Goal: Find specific page/section: Find specific page/section

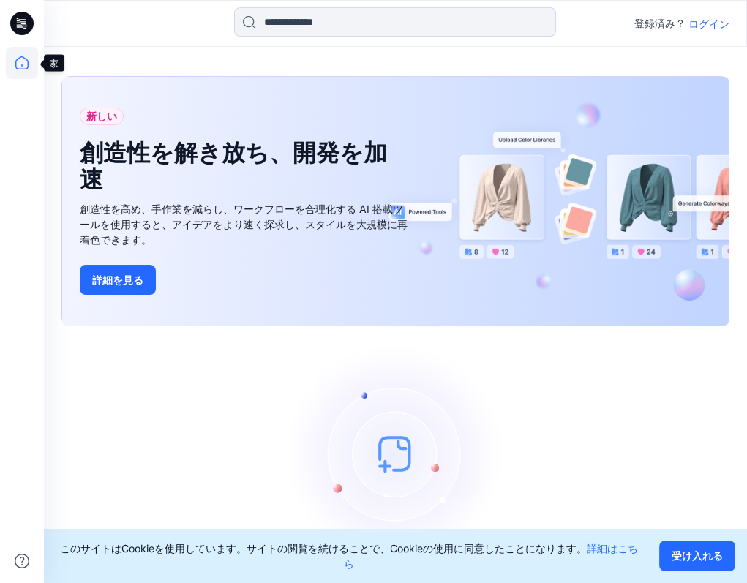
click at [18, 59] on icon at bounding box center [22, 63] width 32 height 32
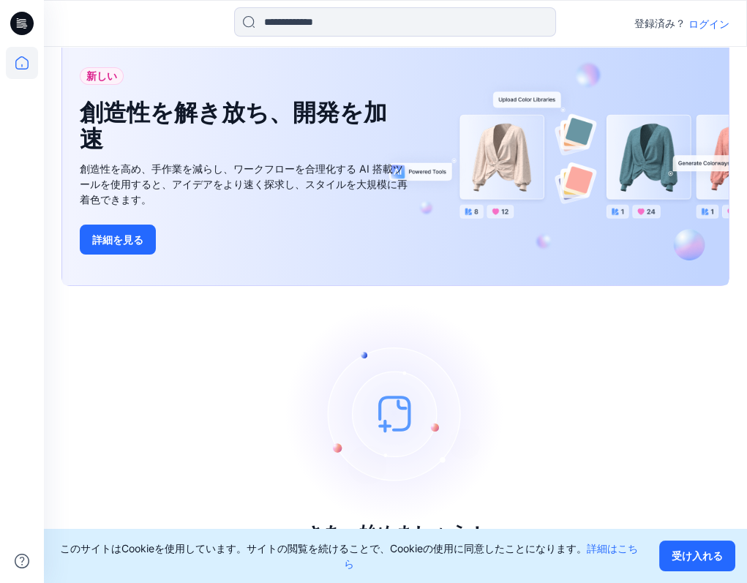
scroll to position [41, 0]
click at [23, 27] on icon at bounding box center [21, 23] width 23 height 23
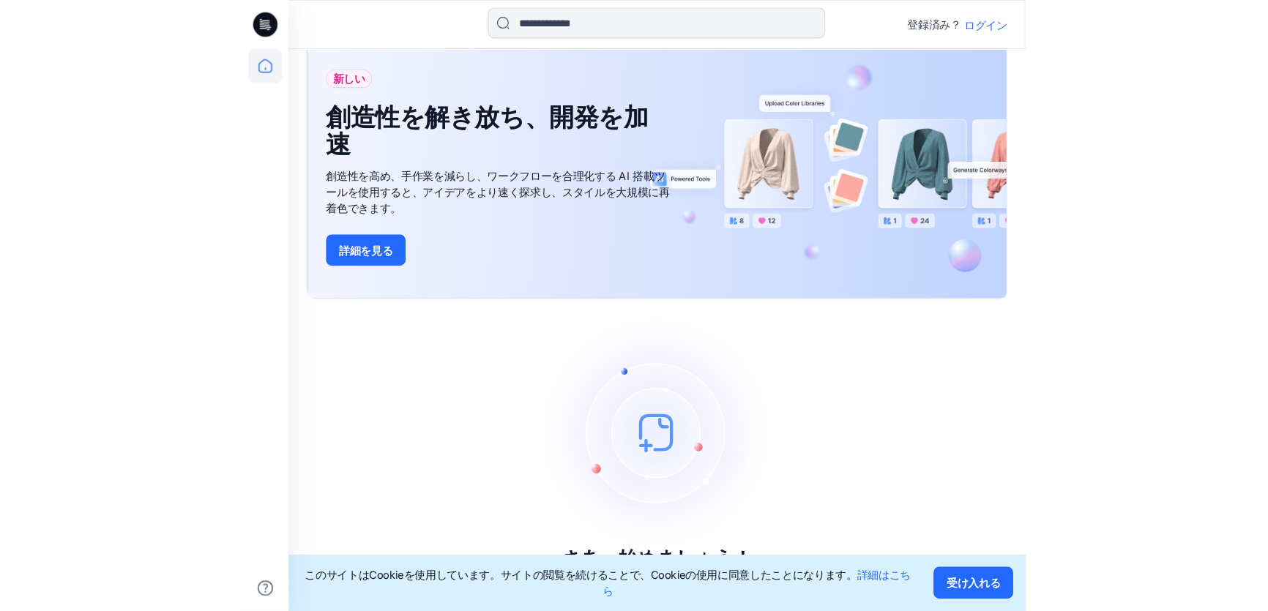
scroll to position [13, 0]
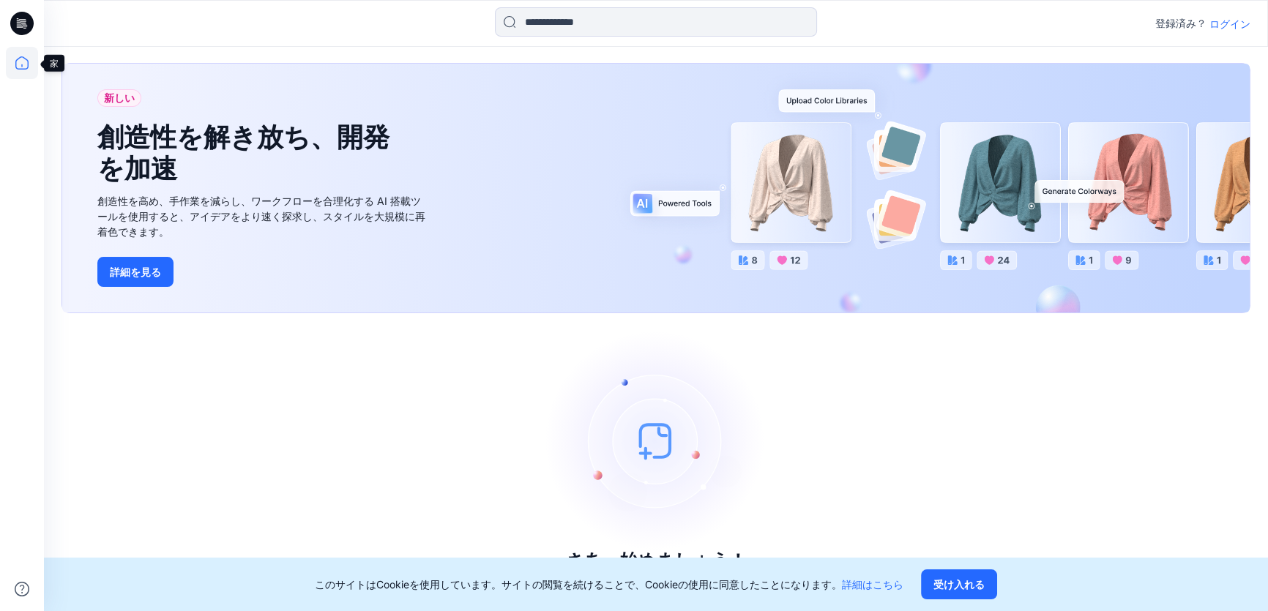
click at [19, 51] on icon at bounding box center [22, 63] width 32 height 32
click at [981, 582] on font "受け入れる" at bounding box center [958, 584] width 51 height 12
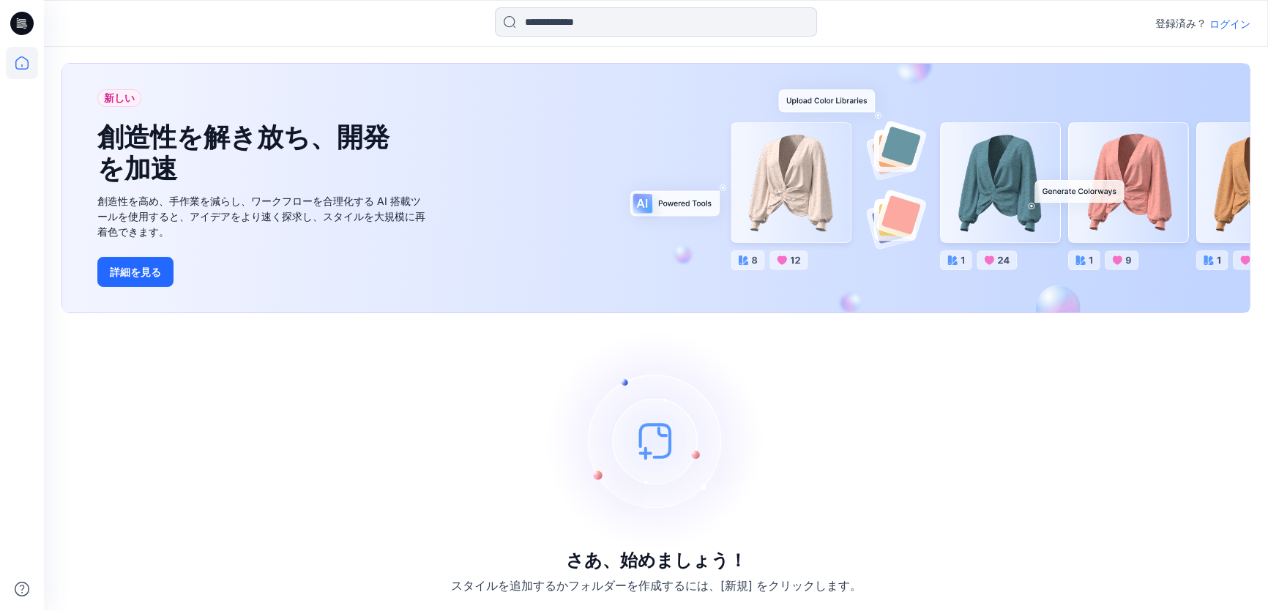
click at [1227, 24] on font "ログイン" at bounding box center [1229, 24] width 41 height 12
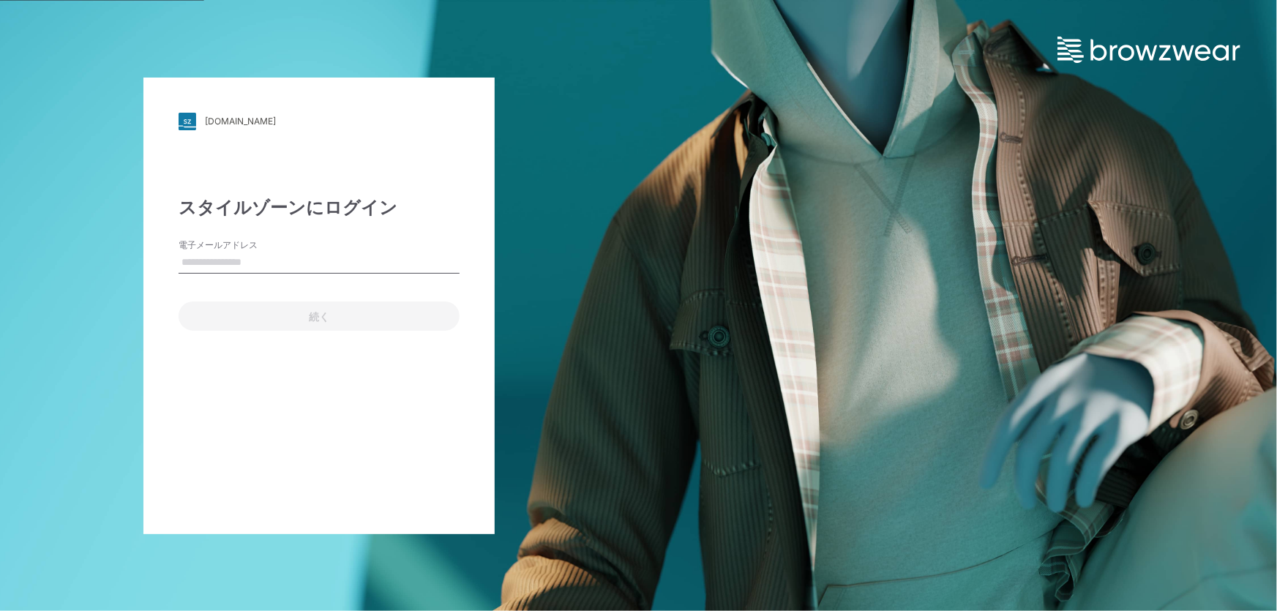
click at [252, 275] on div "電子メールアドレス" at bounding box center [319, 261] width 281 height 44
click at [250, 255] on input "電子メールアドレス" at bounding box center [319, 263] width 281 height 22
type input "**********"
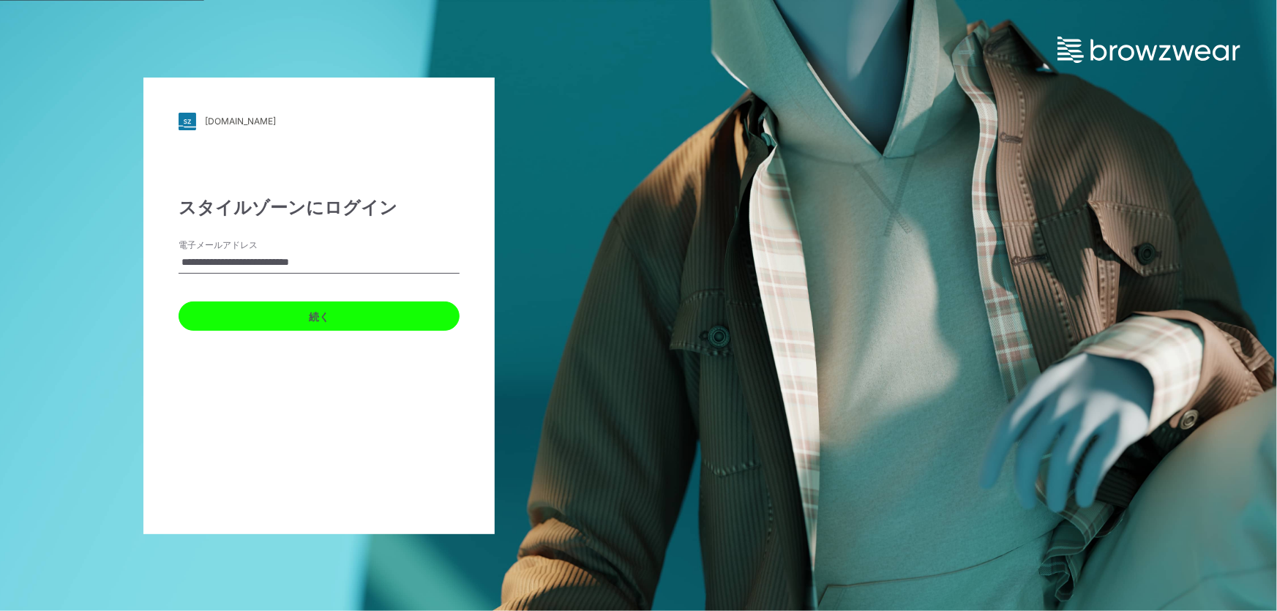
click at [311, 318] on font "続く" at bounding box center [319, 316] width 20 height 12
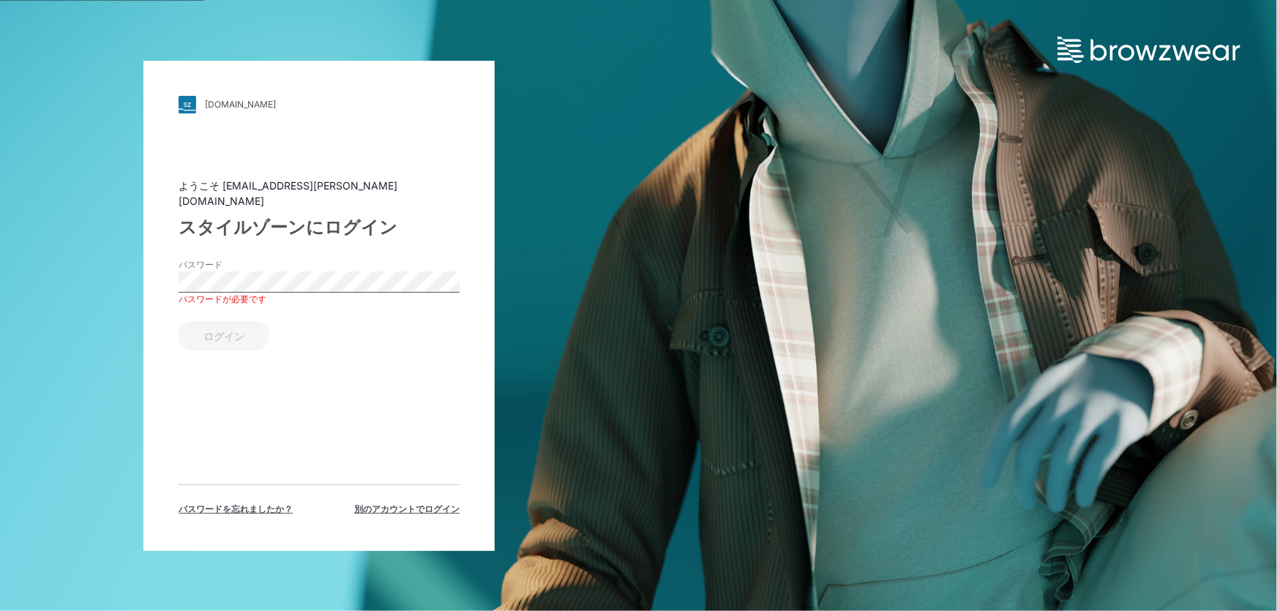
click at [239, 321] on div "ログイン" at bounding box center [319, 333] width 281 height 35
click at [204, 330] on font "ログイン" at bounding box center [224, 336] width 41 height 12
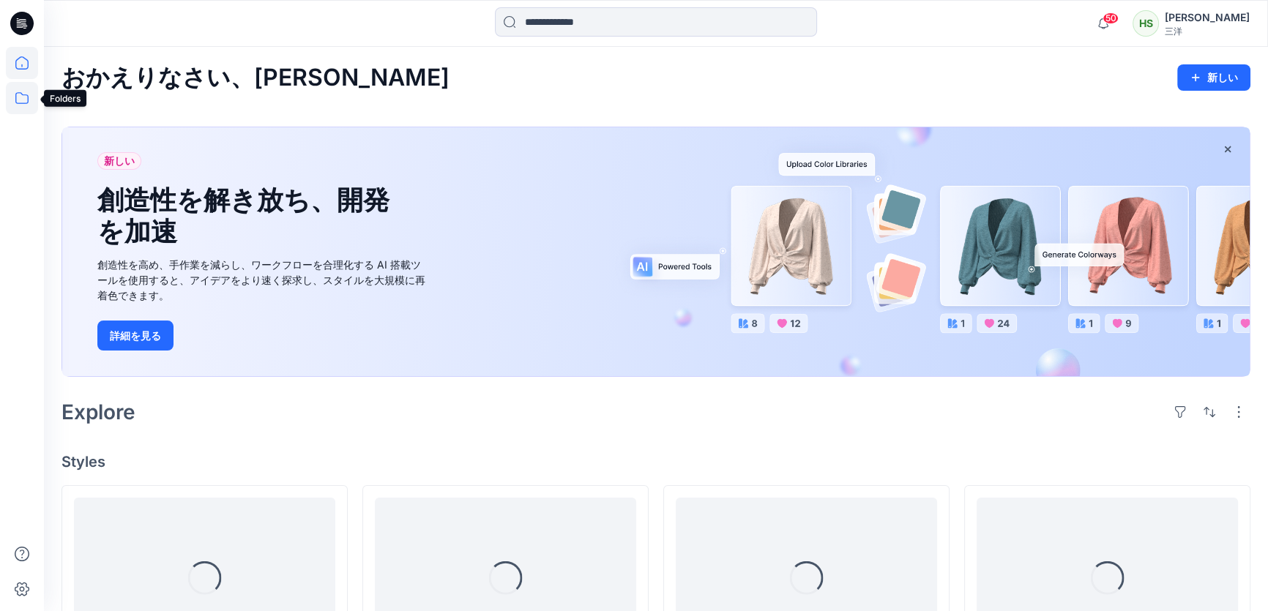
click at [32, 107] on icon at bounding box center [22, 98] width 32 height 32
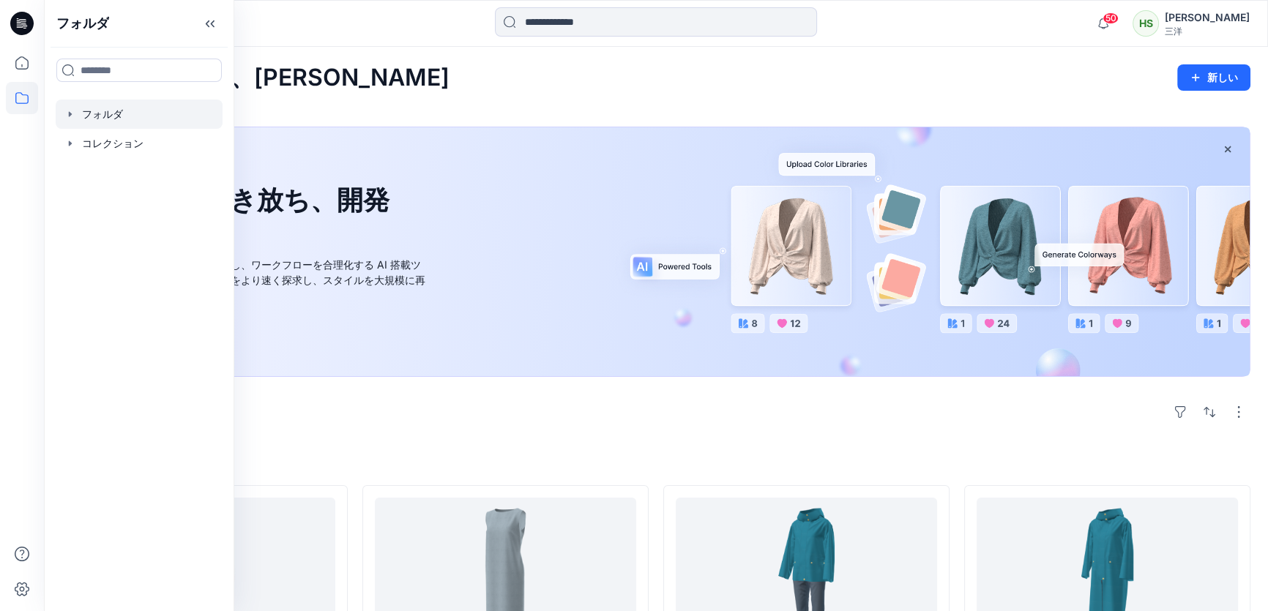
click at [100, 100] on div at bounding box center [139, 114] width 167 height 29
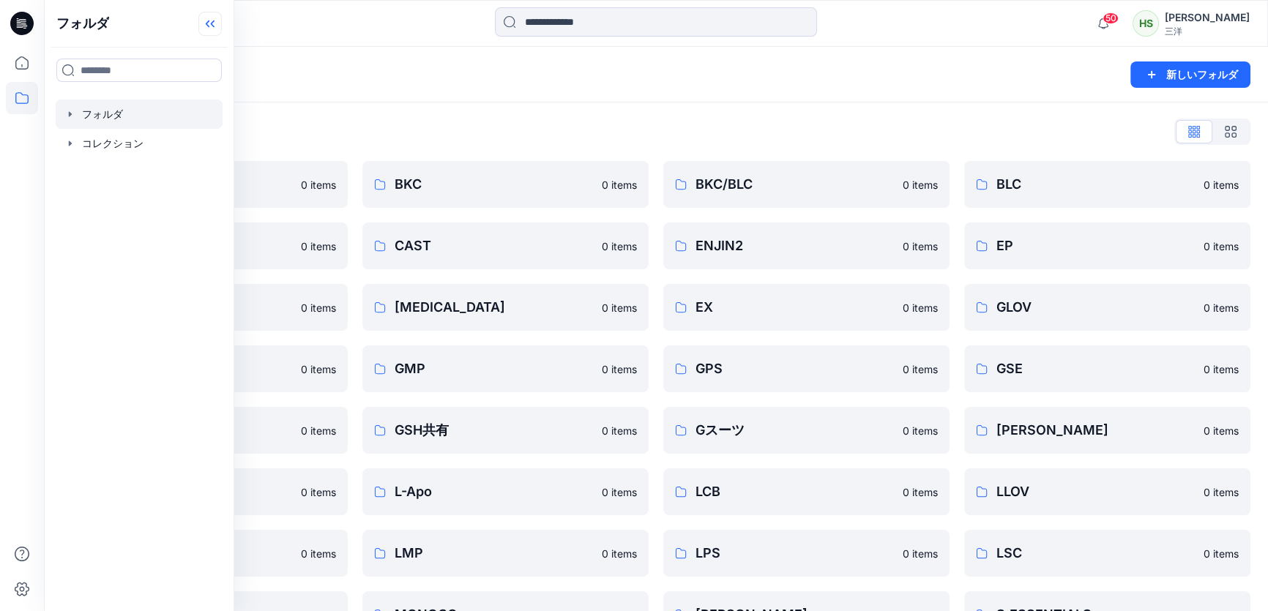
click at [224, 31] on div "フォルダ" at bounding box center [139, 23] width 189 height 47
click at [220, 25] on icon at bounding box center [209, 24] width 23 height 24
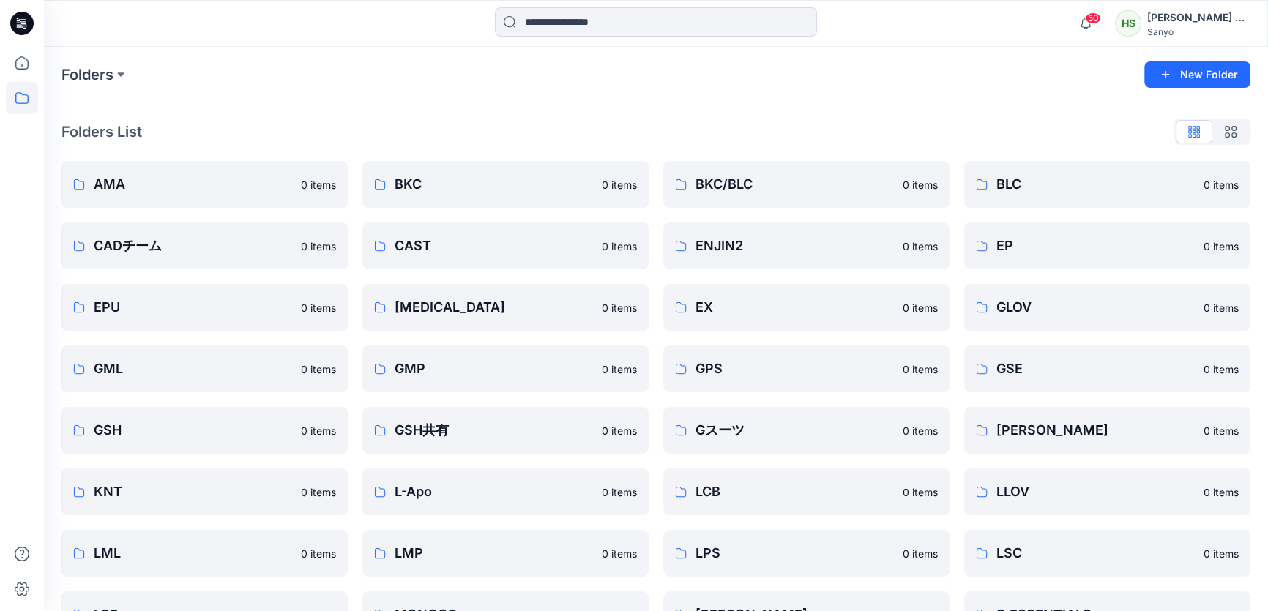
click at [886, 79] on div "Folders" at bounding box center [598, 74] width 1075 height 20
click at [175, 198] on link "AMA" at bounding box center [204, 184] width 286 height 47
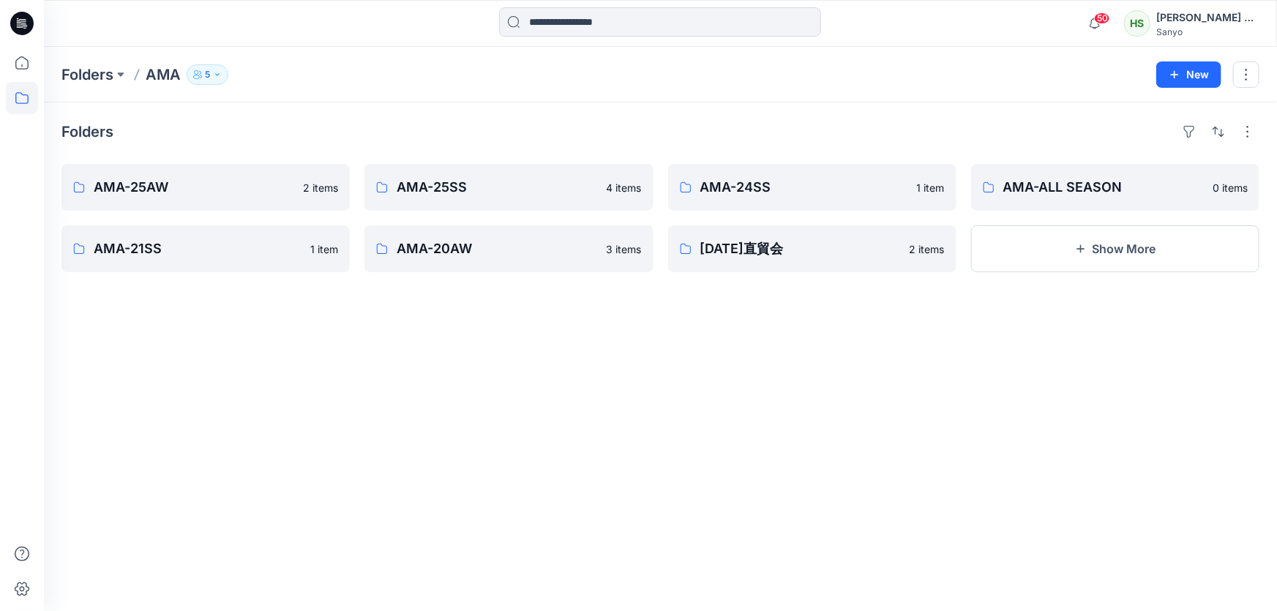
click at [542, 5] on div "50 Notifications Your style COP-115A + CY-206 has been updated with COP-115A + …" at bounding box center [660, 23] width 1233 height 47
click at [534, 22] on input at bounding box center [660, 21] width 322 height 29
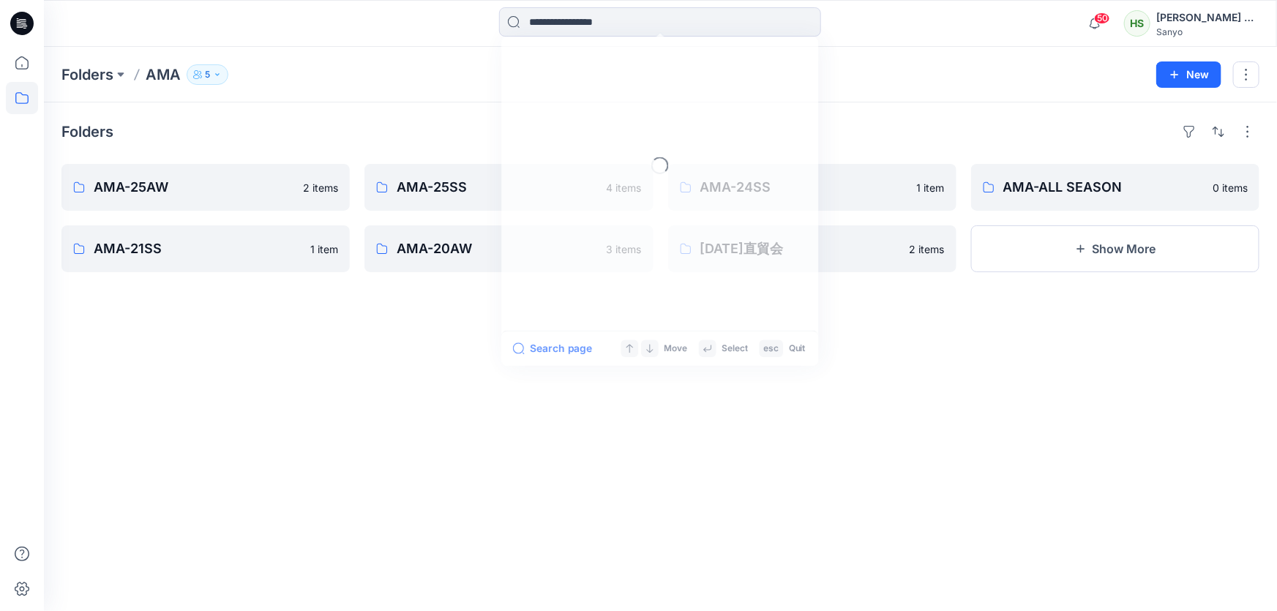
paste input "*******"
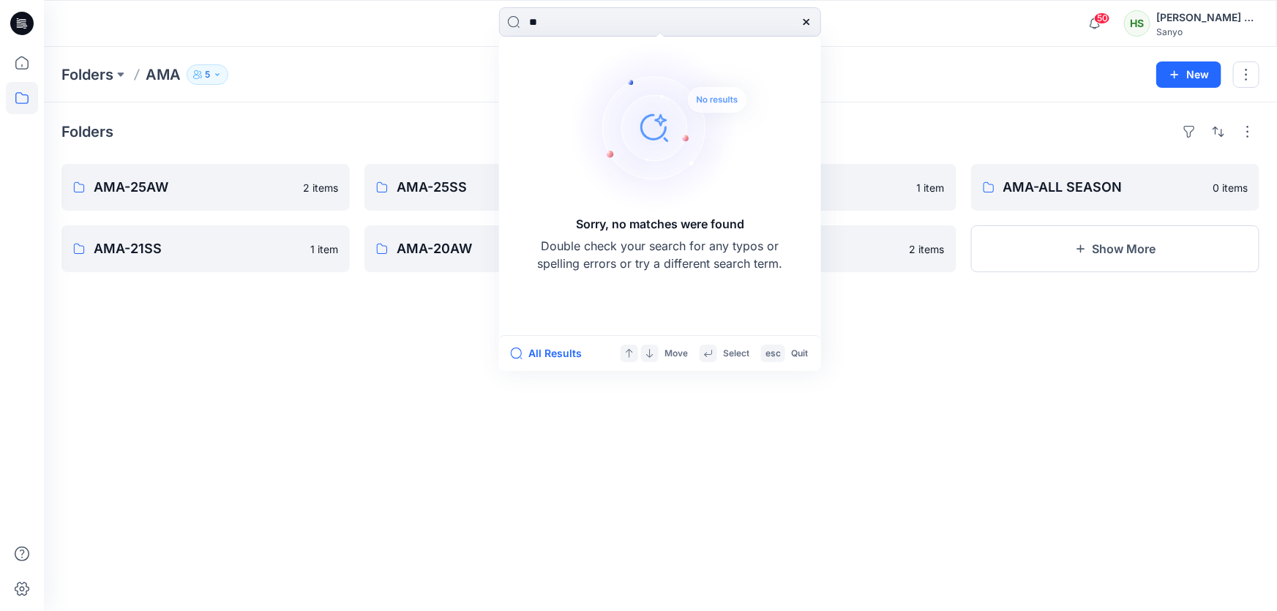
type input "*"
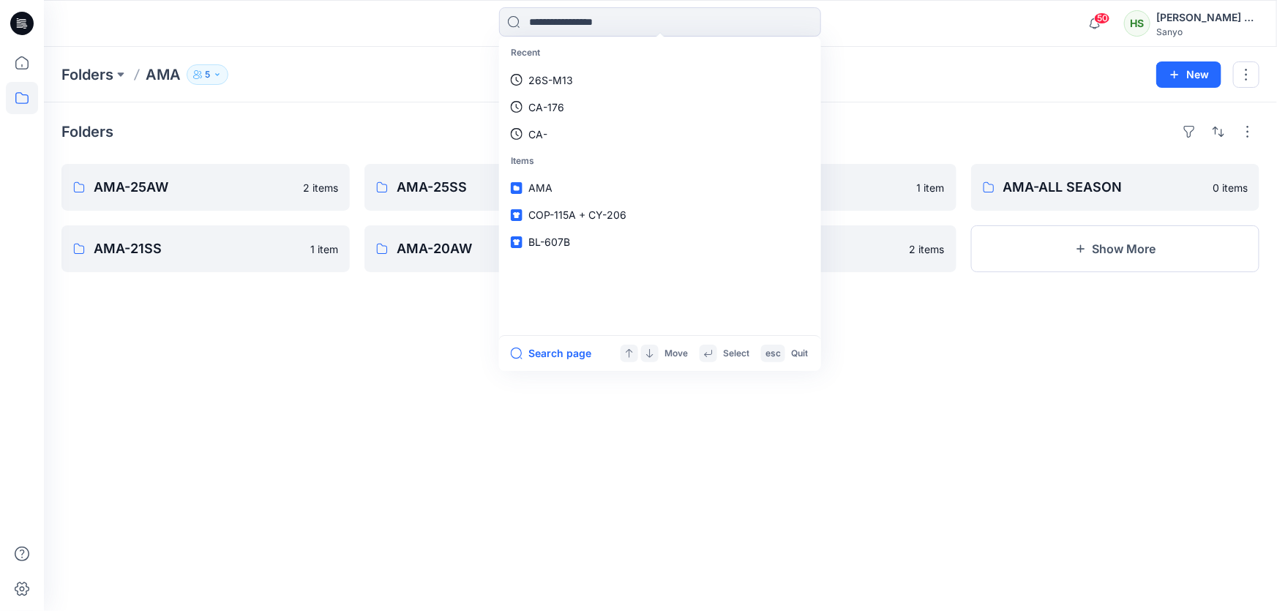
click at [733, 564] on div "Folders AMA-25AW 2 items AMA-21SS 1 item AMA-25SS 4 items AMA-20AW 3 items AMA-…" at bounding box center [660, 356] width 1233 height 509
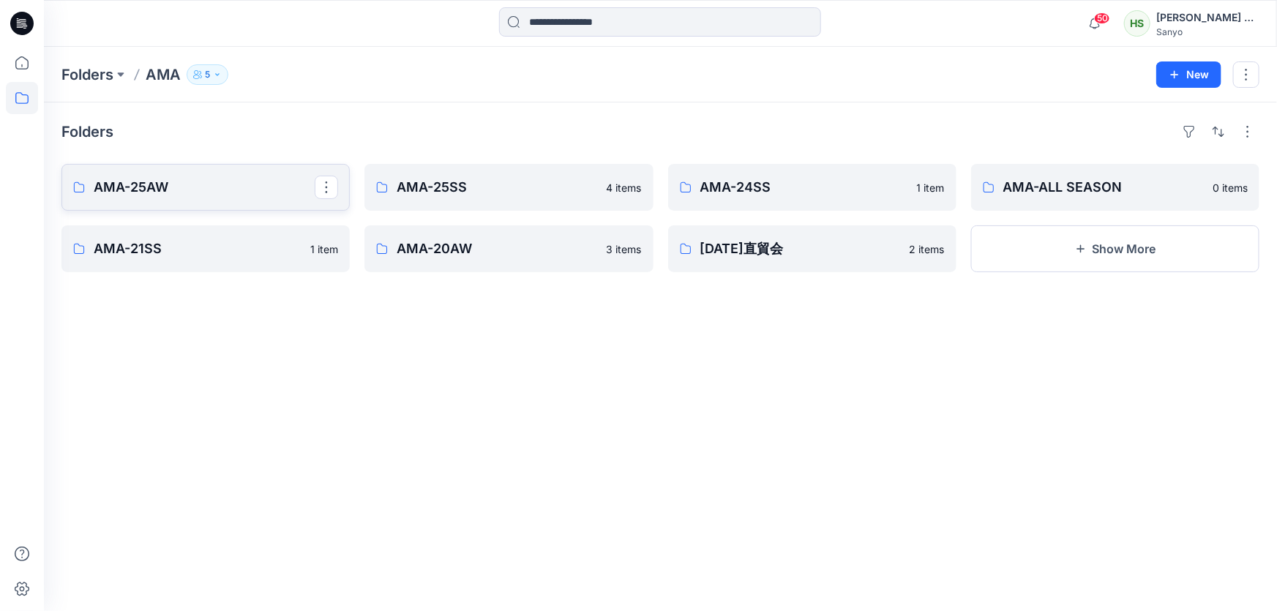
click at [215, 198] on link "AMA-25AW" at bounding box center [205, 187] width 288 height 47
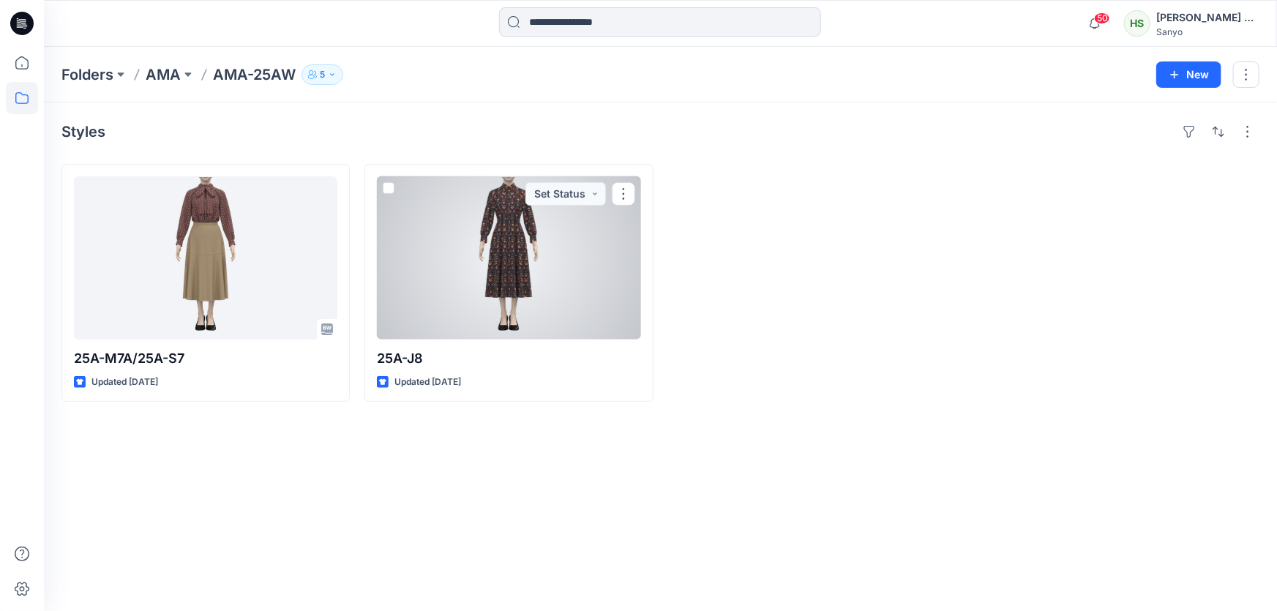
drag, startPoint x: 452, startPoint y: 323, endPoint x: 490, endPoint y: 327, distance: 38.3
click at [452, 323] on div at bounding box center [509, 257] width 264 height 163
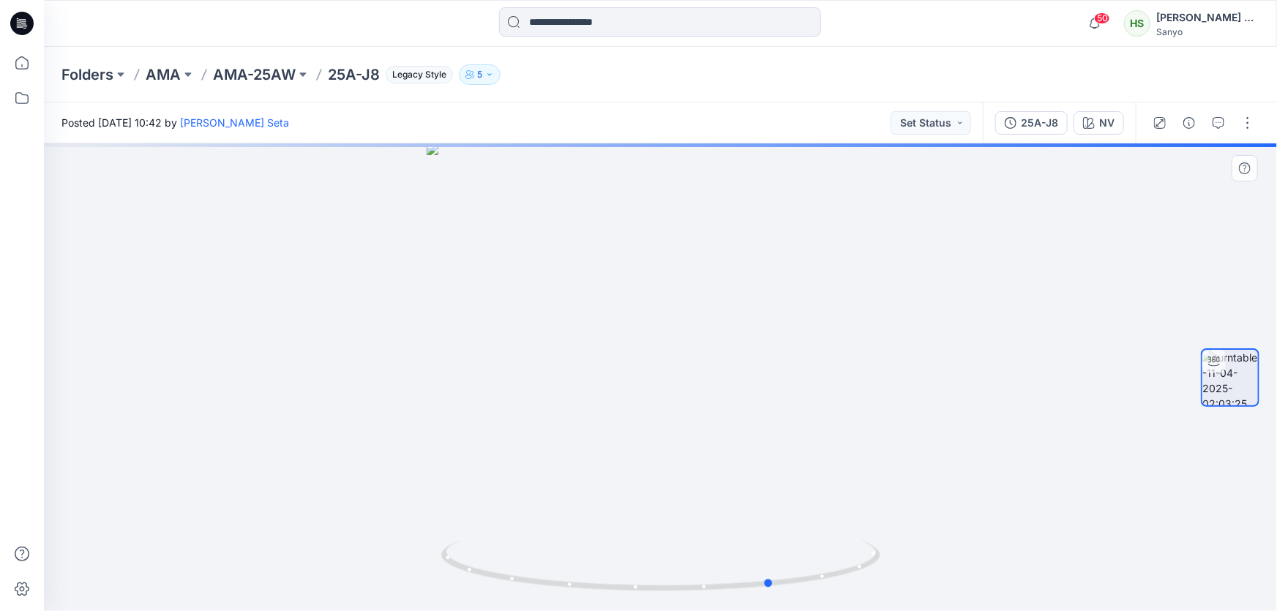
drag, startPoint x: 957, startPoint y: 458, endPoint x: 611, endPoint y: 458, distance: 346.2
click at [612, 458] on div at bounding box center [660, 377] width 1233 height 468
drag, startPoint x: 848, startPoint y: 343, endPoint x: 810, endPoint y: 501, distance: 162.8
drag, startPoint x: 760, startPoint y: 501, endPoint x: 729, endPoint y: 637, distance: 139.6
drag, startPoint x: 781, startPoint y: 491, endPoint x: 781, endPoint y: 533, distance: 41.7
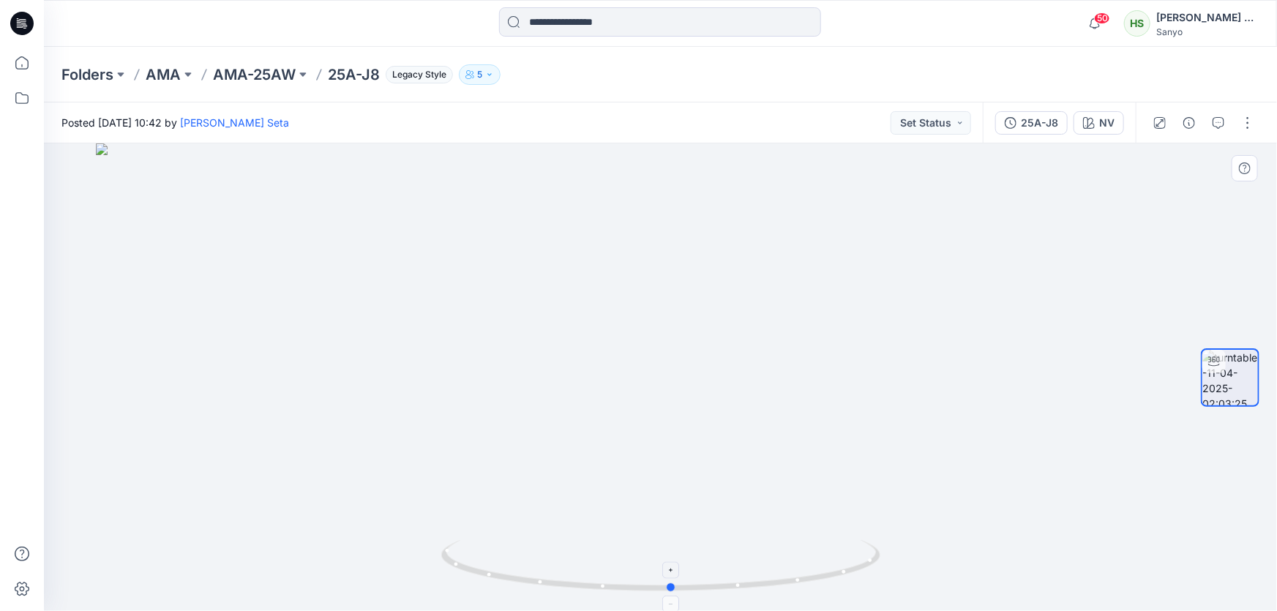
drag, startPoint x: 772, startPoint y: 540, endPoint x: 705, endPoint y: 543, distance: 67.4
click at [705, 543] on div at bounding box center [660, 574] width 439 height 73
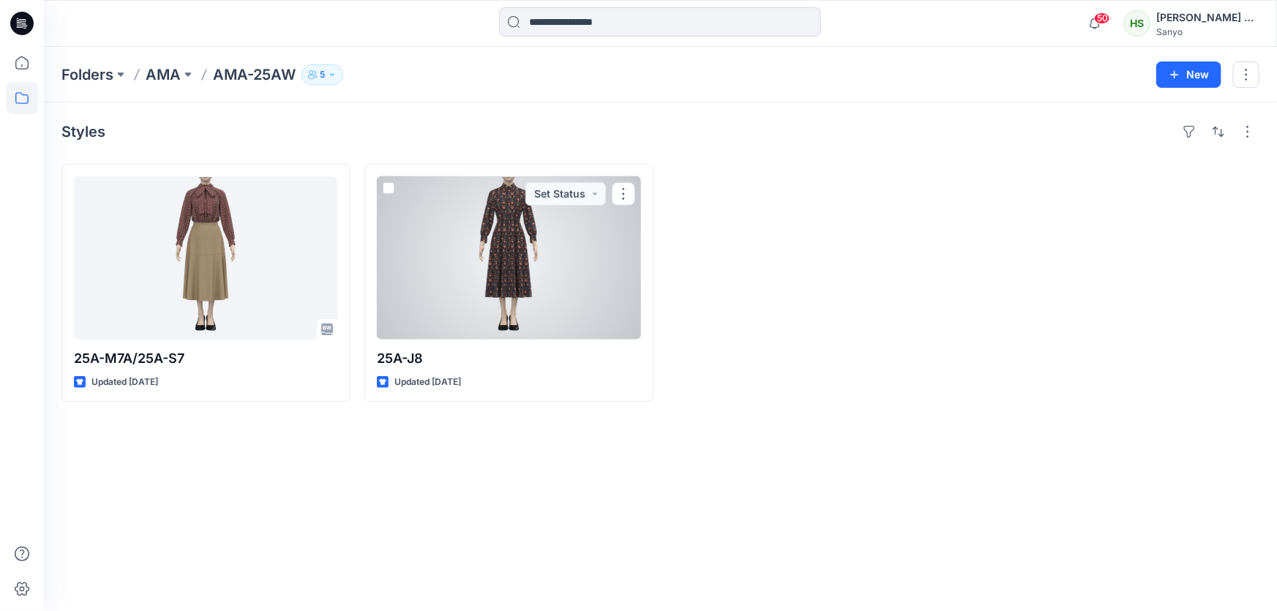
drag, startPoint x: 540, startPoint y: 326, endPoint x: 617, endPoint y: 340, distance: 78.2
click at [540, 325] on div at bounding box center [509, 257] width 264 height 163
click at [491, 261] on div at bounding box center [509, 257] width 264 height 163
